Goal: Task Accomplishment & Management: Manage account settings

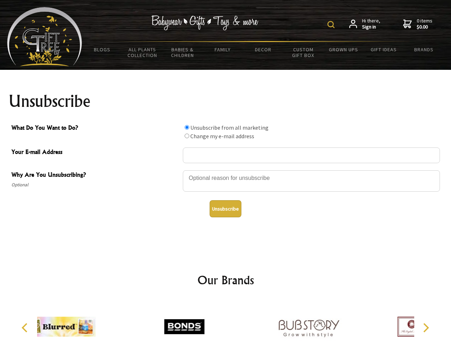
click at [332, 25] on img at bounding box center [330, 24] width 7 height 7
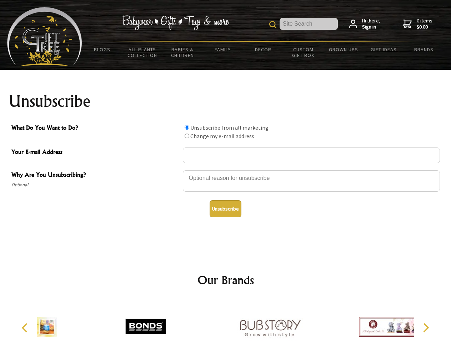
click at [225, 170] on div at bounding box center [311, 182] width 257 height 25
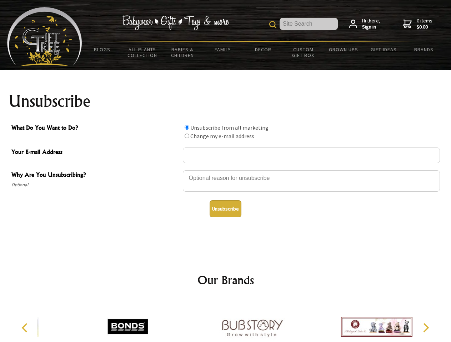
click at [187, 127] on input "What Do You Want to Do?" at bounding box center [186, 127] width 5 height 5
click at [187, 136] on input "What Do You Want to Do?" at bounding box center [186, 136] width 5 height 5
radio input "true"
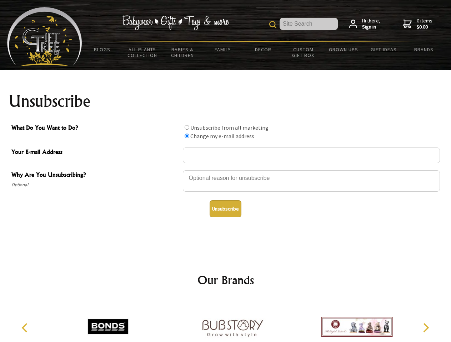
click at [225, 209] on button "Unsubscribe" at bounding box center [225, 208] width 32 height 17
click at [225, 321] on img at bounding box center [232, 327] width 71 height 54
click at [26, 328] on icon "Previous" at bounding box center [25, 328] width 9 height 9
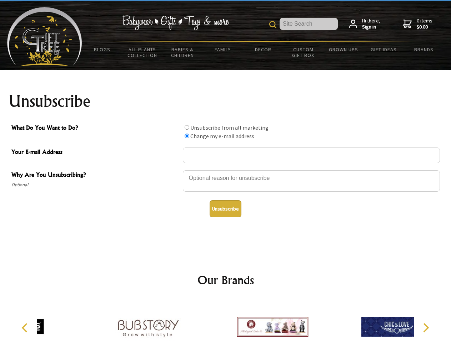
click at [425, 328] on icon "Next" at bounding box center [424, 328] width 9 height 9
